Goal: Information Seeking & Learning: Learn about a topic

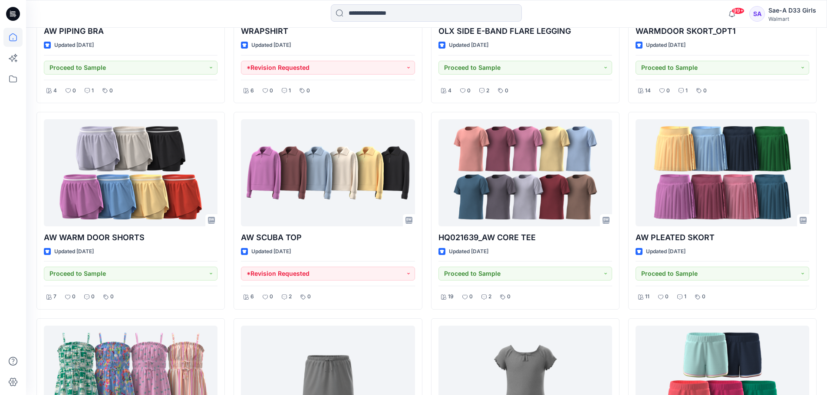
scroll to position [1014, 0]
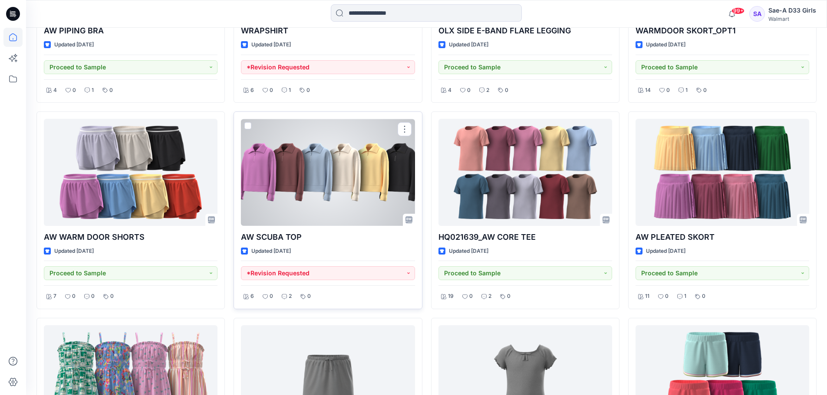
click at [327, 135] on div at bounding box center [328, 172] width 174 height 107
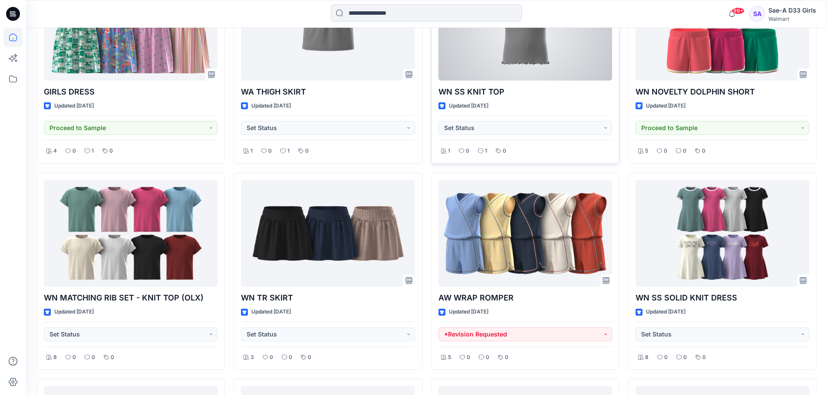
scroll to position [1367, 0]
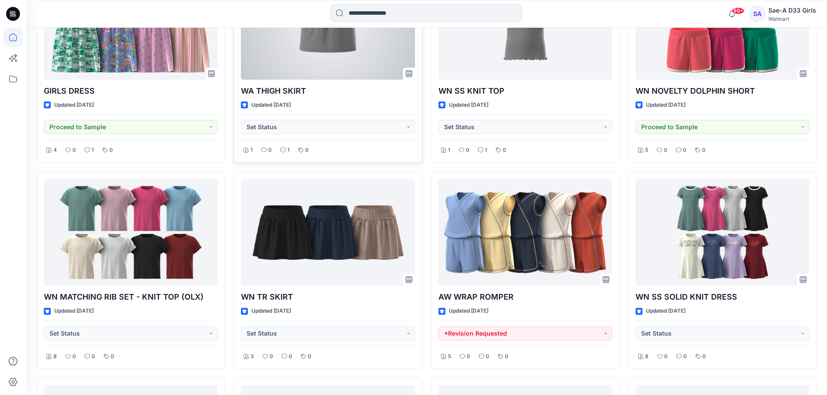
click at [342, 34] on div at bounding box center [328, 26] width 174 height 107
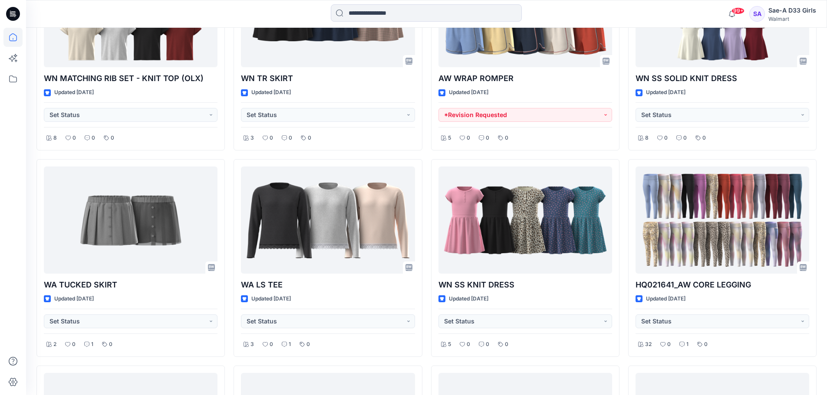
scroll to position [1584, 0]
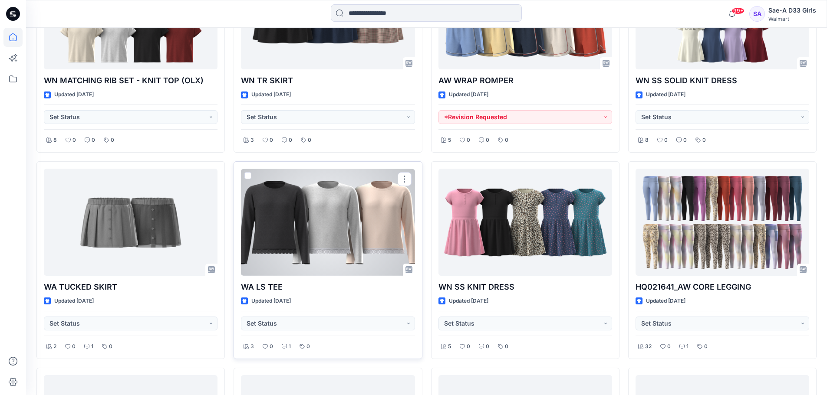
click at [336, 211] on div at bounding box center [328, 222] width 174 height 107
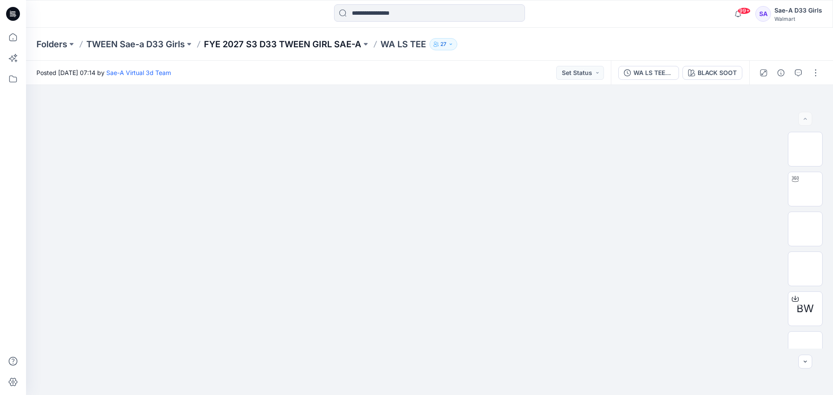
click at [289, 43] on p "FYE 2027 S3 D33 TWEEN GIRL SAE-A" at bounding box center [283, 44] width 158 height 12
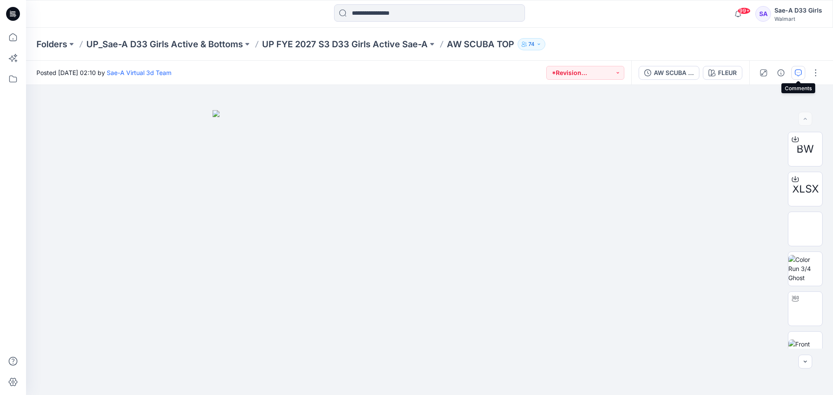
click at [799, 73] on icon "button" at bounding box center [798, 72] width 7 height 7
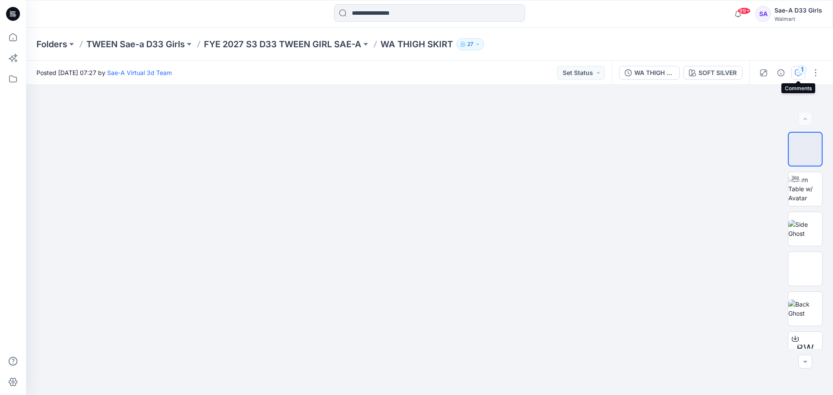
click at [805, 71] on div "1" at bounding box center [802, 69] width 9 height 9
